Goal: Find specific page/section: Find specific page/section

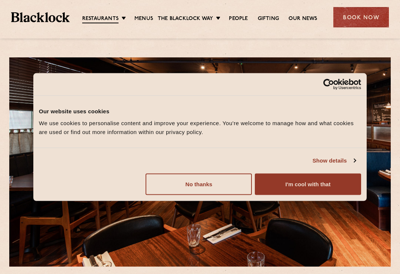
click at [323, 187] on button "I'm cool with that" at bounding box center [308, 183] width 106 height 21
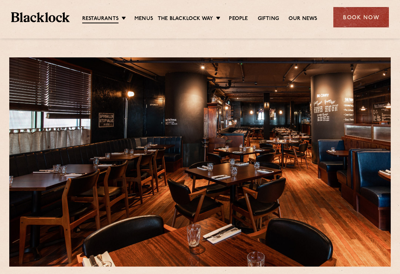
click at [150, 19] on link "Menus" at bounding box center [143, 18] width 19 height 7
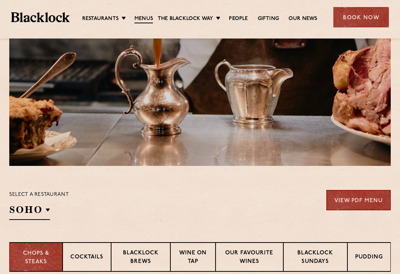
scroll to position [107, 0]
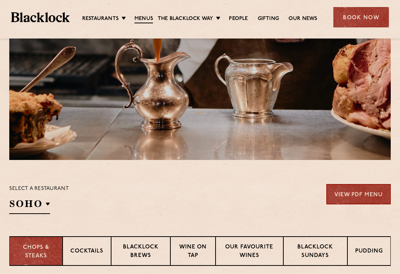
click at [51, 206] on div "Select a restaurant SOHO Soho Birmingham City Shoreditch Covent Garden Canary W…" at bounding box center [39, 199] width 60 height 30
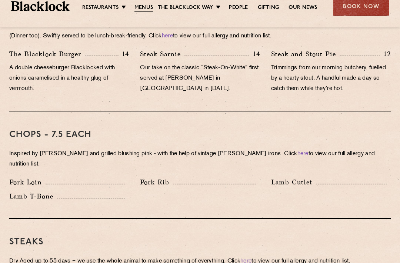
scroll to position [519, 0]
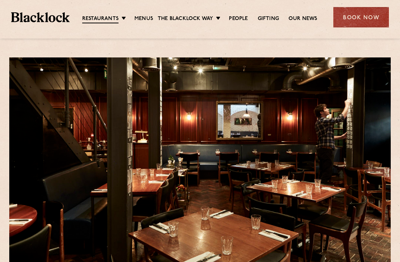
click at [148, 17] on link "Menus" at bounding box center [143, 18] width 19 height 7
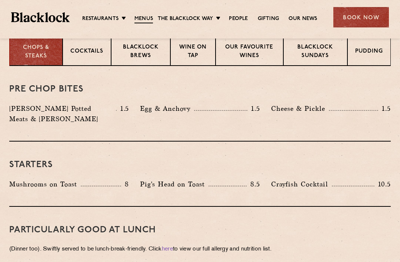
scroll to position [302, 0]
